Goal: Transaction & Acquisition: Purchase product/service

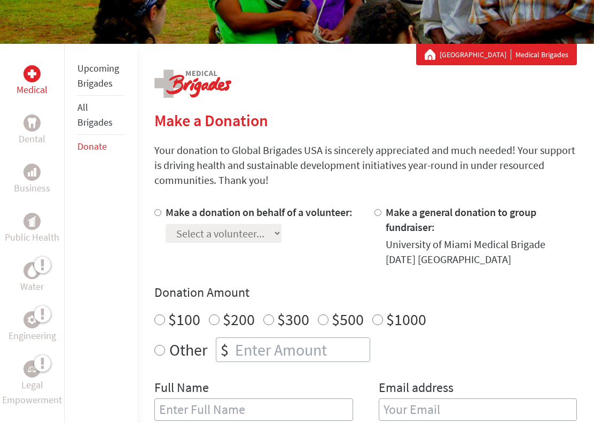
scroll to position [156, 0]
click at [384, 210] on div at bounding box center [380, 236] width 11 height 62
click at [382, 209] on div at bounding box center [380, 236] width 11 height 62
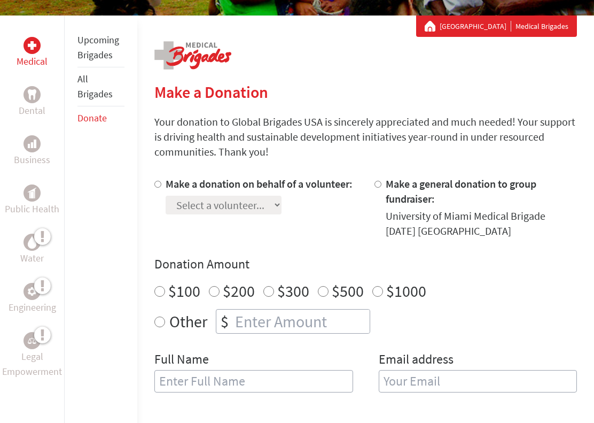
scroll to position [189, 0]
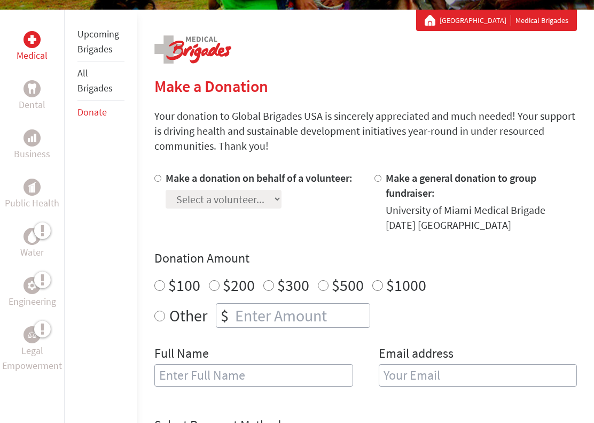
click at [382, 179] on input "Make a general donation to group fundraiser:" at bounding box center [378, 178] width 7 height 7
radio input "true"
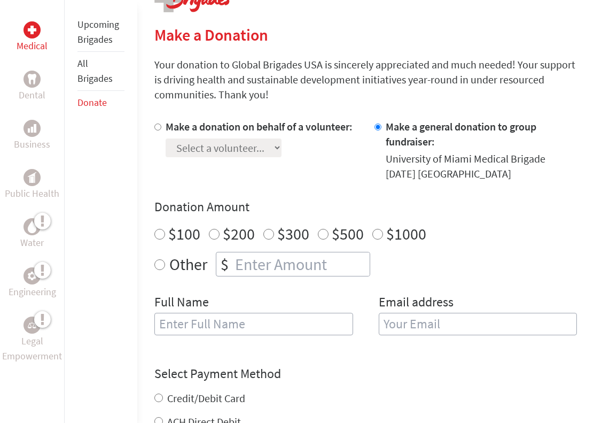
scroll to position [242, 0]
click at [164, 260] on div "Other $" at bounding box center [365, 263] width 423 height 25
click at [166, 258] on div "Other $" at bounding box center [365, 263] width 423 height 25
click at [163, 260] on input "Other" at bounding box center [159, 264] width 11 height 11
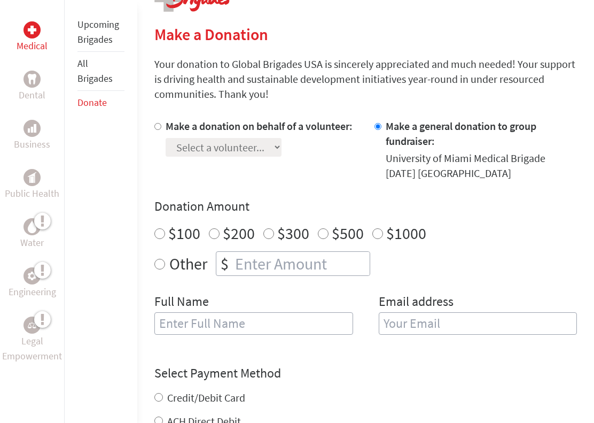
radio input "true"
click at [252, 259] on input "number" at bounding box center [301, 264] width 137 height 24
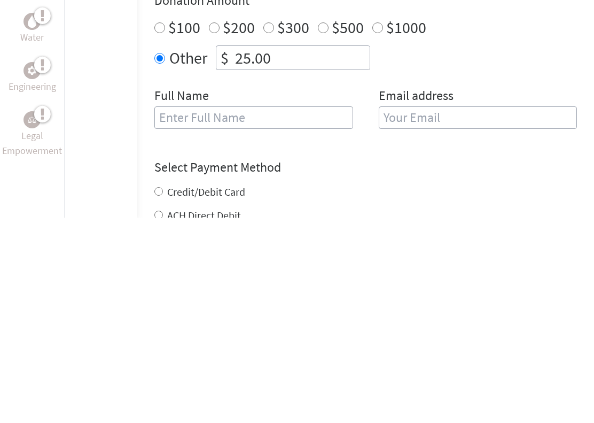
type input "25.00"
click at [210, 312] on input "text" at bounding box center [253, 323] width 198 height 22
type input "[PERSON_NAME]"
click at [408, 312] on input "email" at bounding box center [478, 323] width 198 height 22
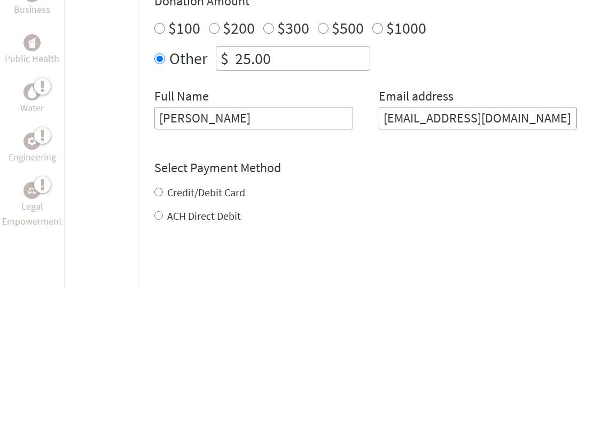
scroll to position [313, 0]
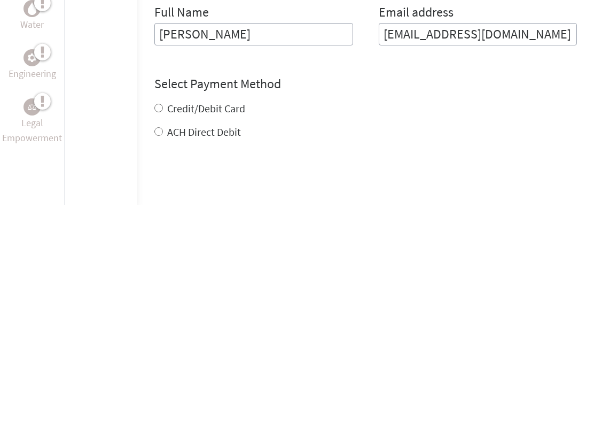
type input "[EMAIL_ADDRESS][DOMAIN_NAME]"
click at [161, 319] on div "Credit/Debit Card ACH Direct Debit" at bounding box center [365, 338] width 423 height 38
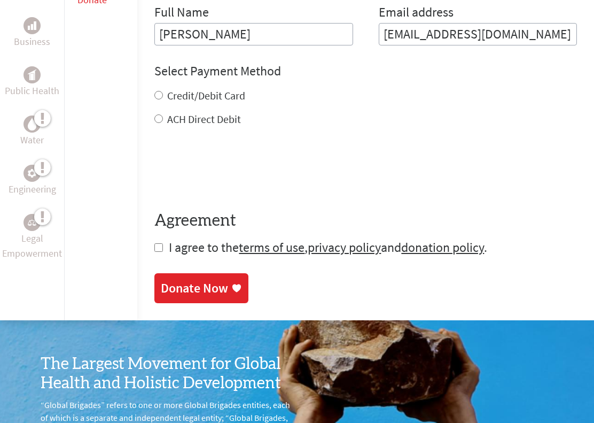
click at [159, 94] on input "Credit/Debit Card" at bounding box center [158, 95] width 9 height 9
radio input "true"
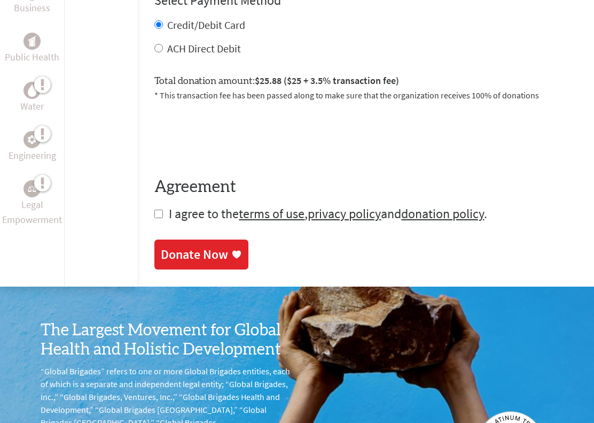
scroll to position [601, 0]
click at [161, 214] on input "checkbox" at bounding box center [158, 214] width 9 height 9
checkbox input "true"
click at [214, 252] on div "Donate Now" at bounding box center [194, 254] width 67 height 17
